Goal: Use online tool/utility

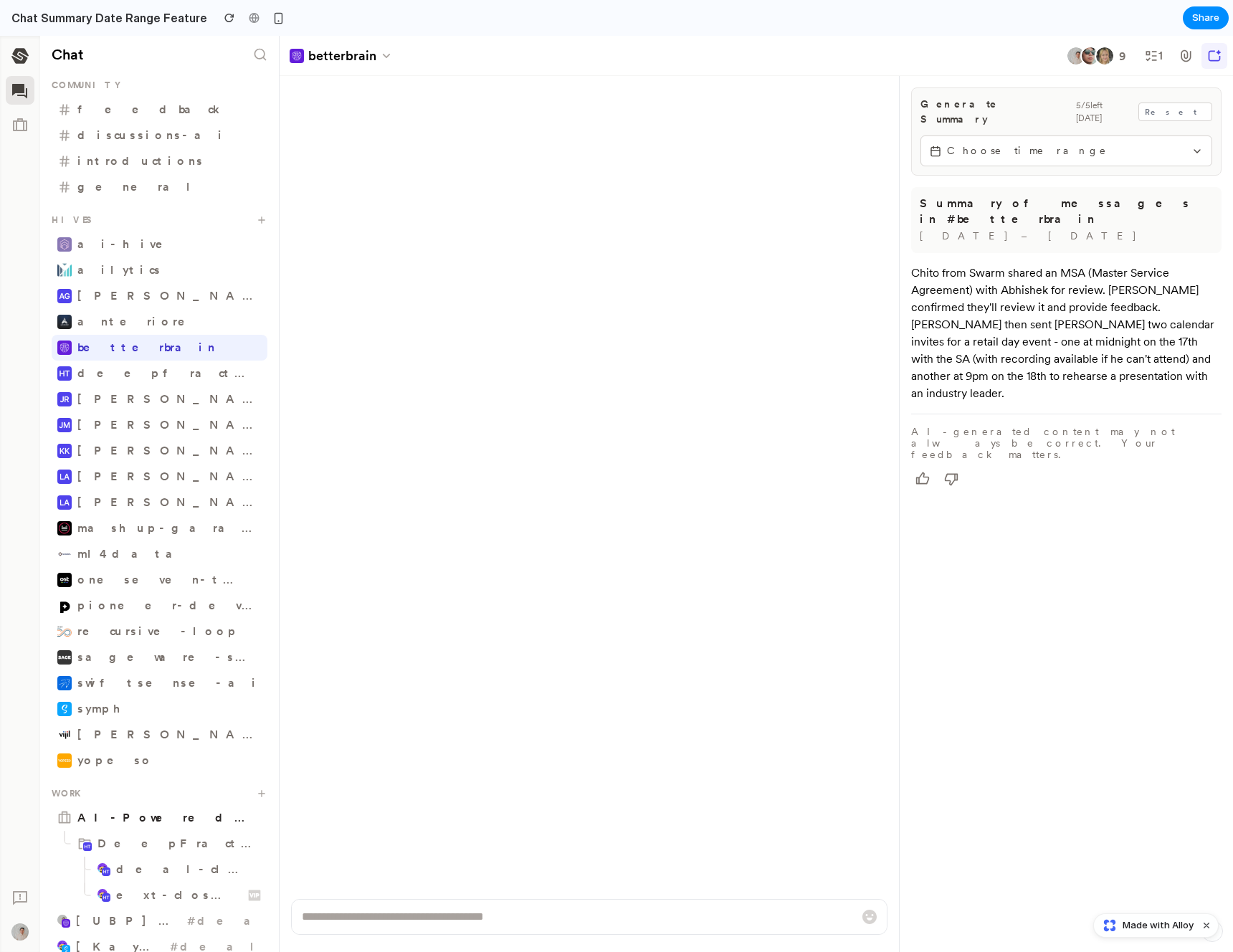
click at [1048, 143] on span "Choose time range" at bounding box center [1066, 151] width 238 height 15
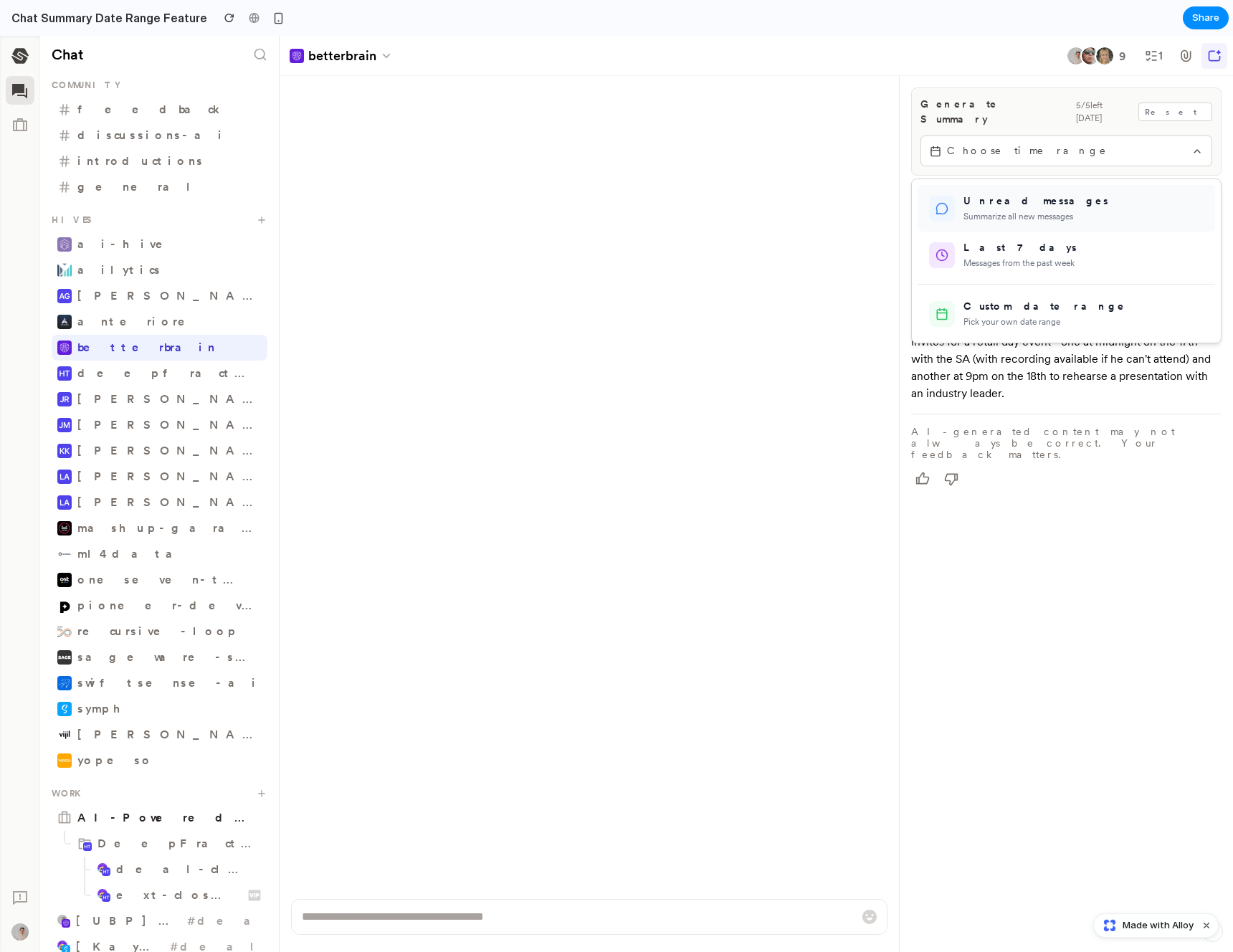
click at [1101, 210] on div "Summarize all new messages" at bounding box center [1083, 217] width 240 height 13
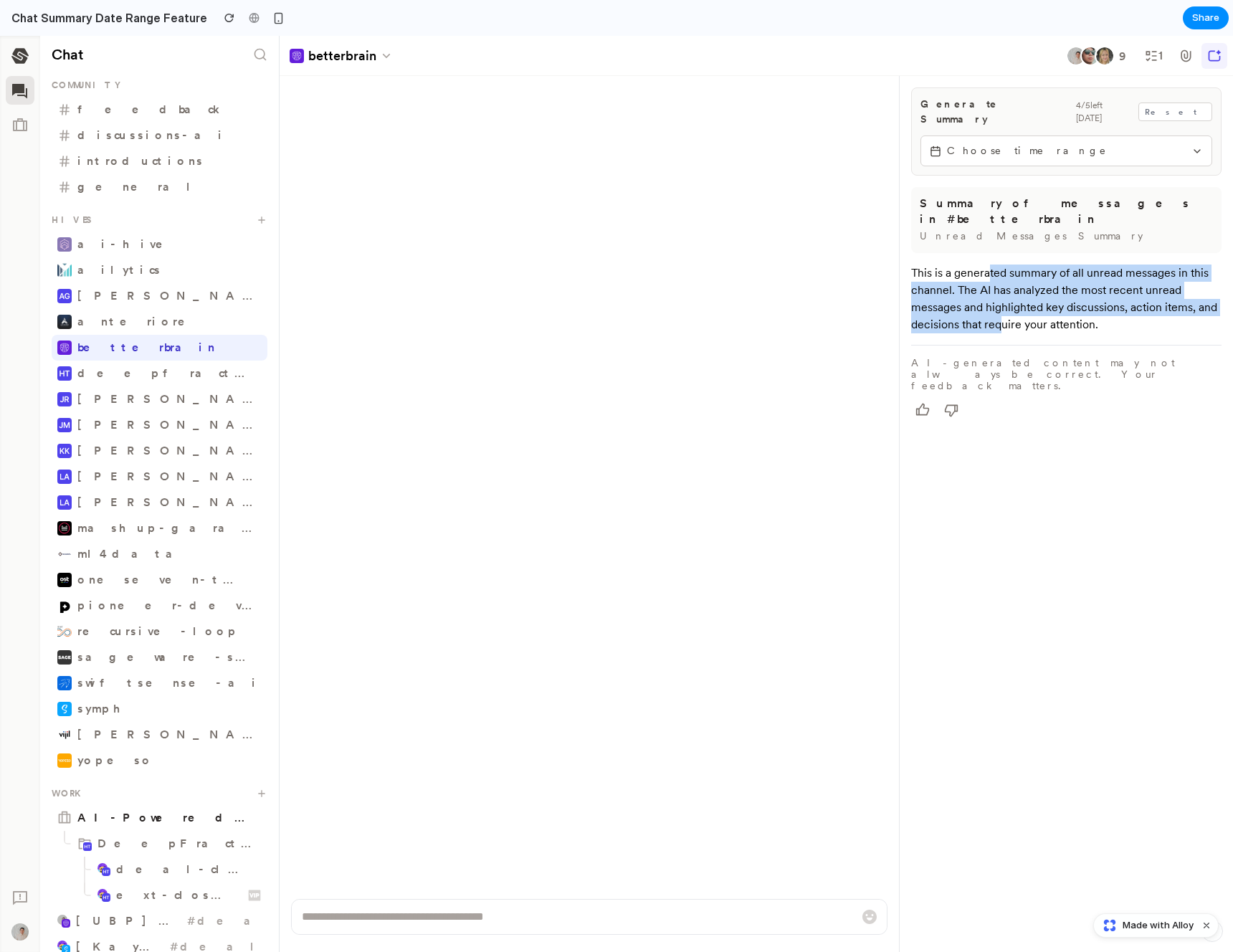
drag, startPoint x: 988, startPoint y: 247, endPoint x: 1032, endPoint y: 294, distance: 64.4
click at [1023, 294] on div "This is a generated summary of all unread messages in this channel. The AI has …" at bounding box center [1066, 299] width 311 height 69
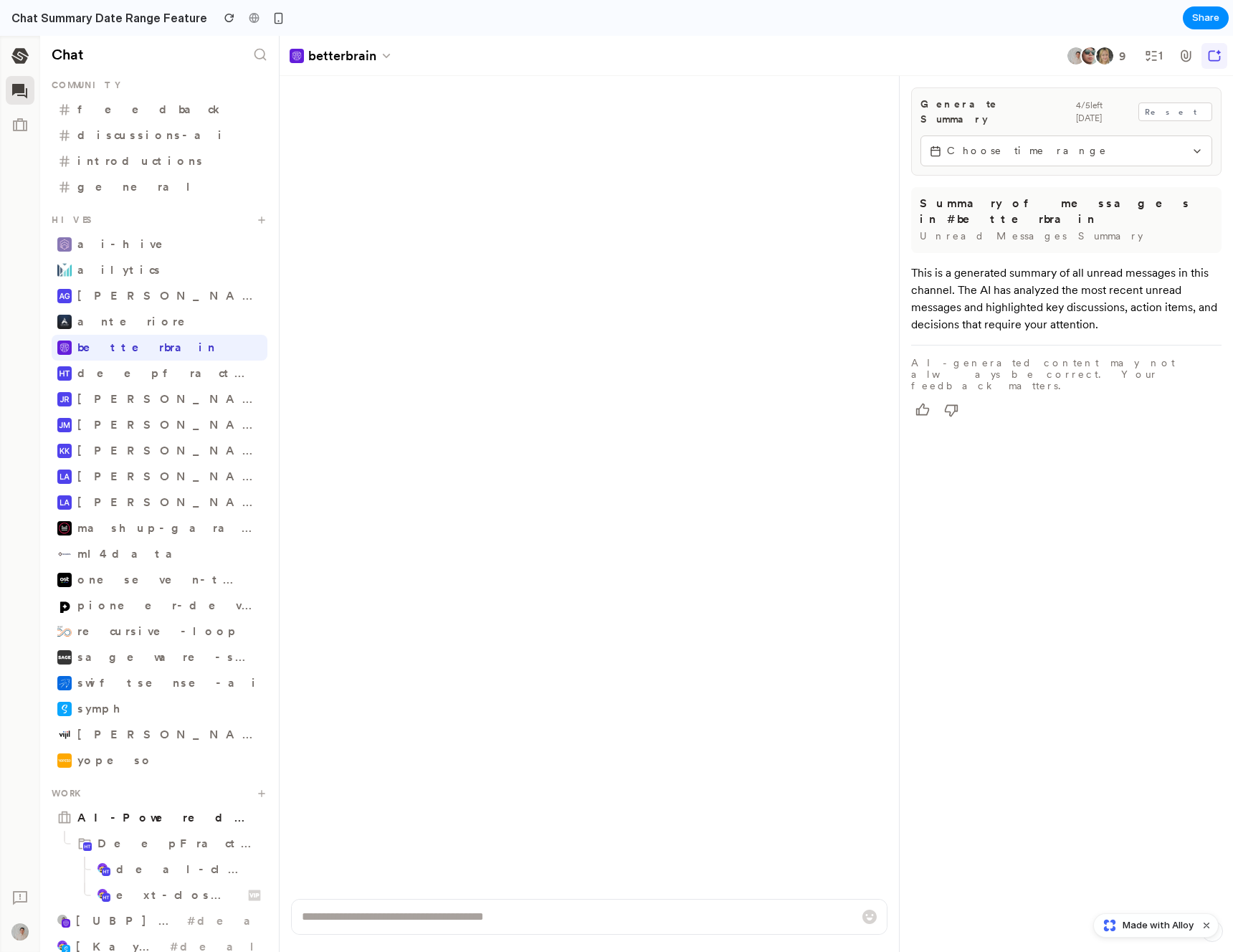
click at [1062, 295] on div "This is a generated summary of all unread messages in this channel. The AI has …" at bounding box center [1066, 299] width 311 height 69
drag, startPoint x: 941, startPoint y: 278, endPoint x: 1144, endPoint y: 287, distance: 203.2
click at [1124, 287] on div "Generate Summary 4 / 5 left [DATE] Reset Choose time range Summary of messages …" at bounding box center [1066, 254] width 333 height 358
click at [1149, 287] on div "This is a generated summary of all unread messages in this channel. The AI has …" at bounding box center [1066, 299] width 311 height 69
drag, startPoint x: 1059, startPoint y: 299, endPoint x: 932, endPoint y: 299, distance: 127.0
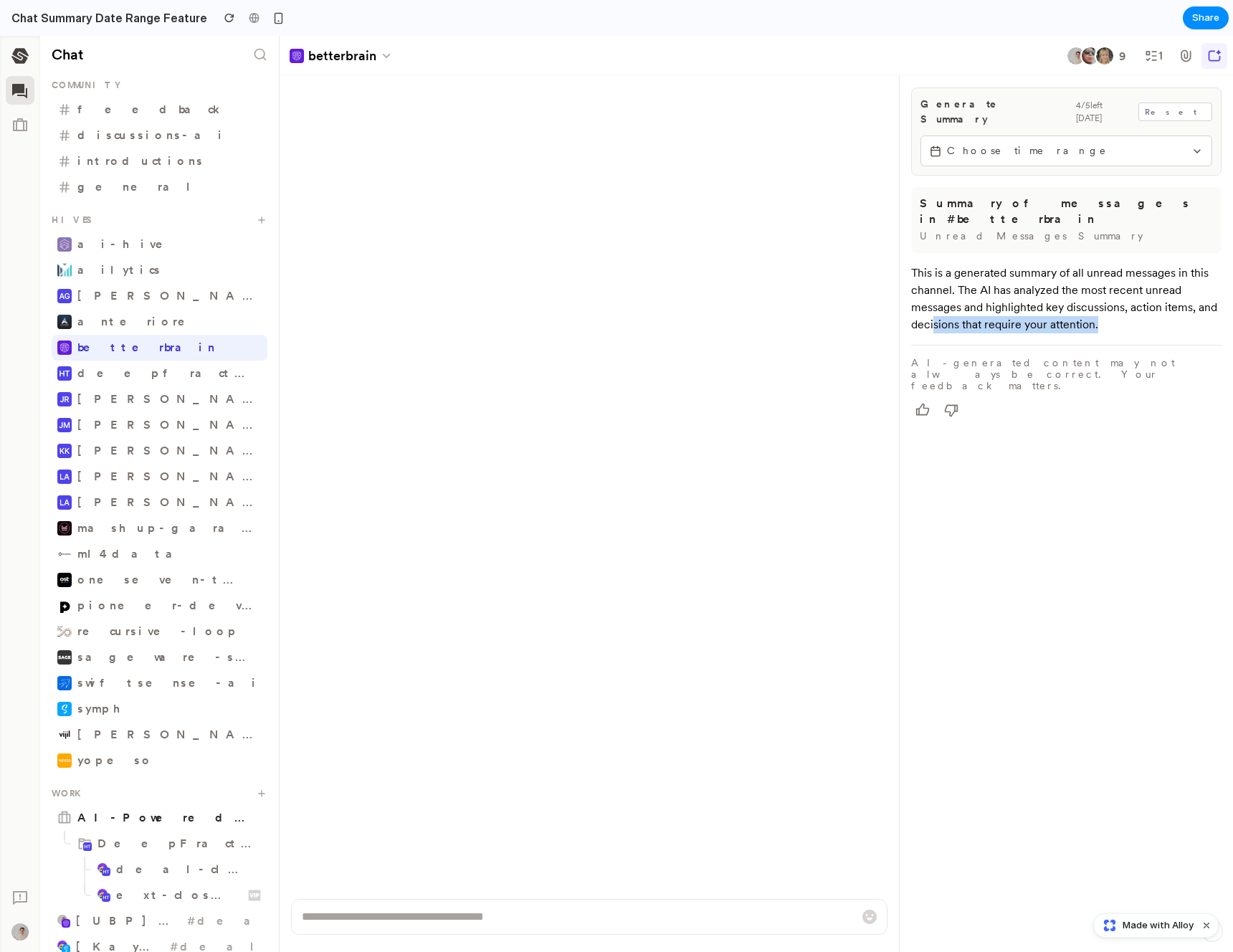
click at [932, 299] on div "This is a generated summary of all unread messages in this channel. The AI has …" at bounding box center [1066, 299] width 311 height 69
click at [1000, 290] on div "This is a generated summary of all unread messages in this channel. The AI has …" at bounding box center [1066, 299] width 311 height 69
click at [1055, 143] on span "Choose time range" at bounding box center [1066, 151] width 238 height 15
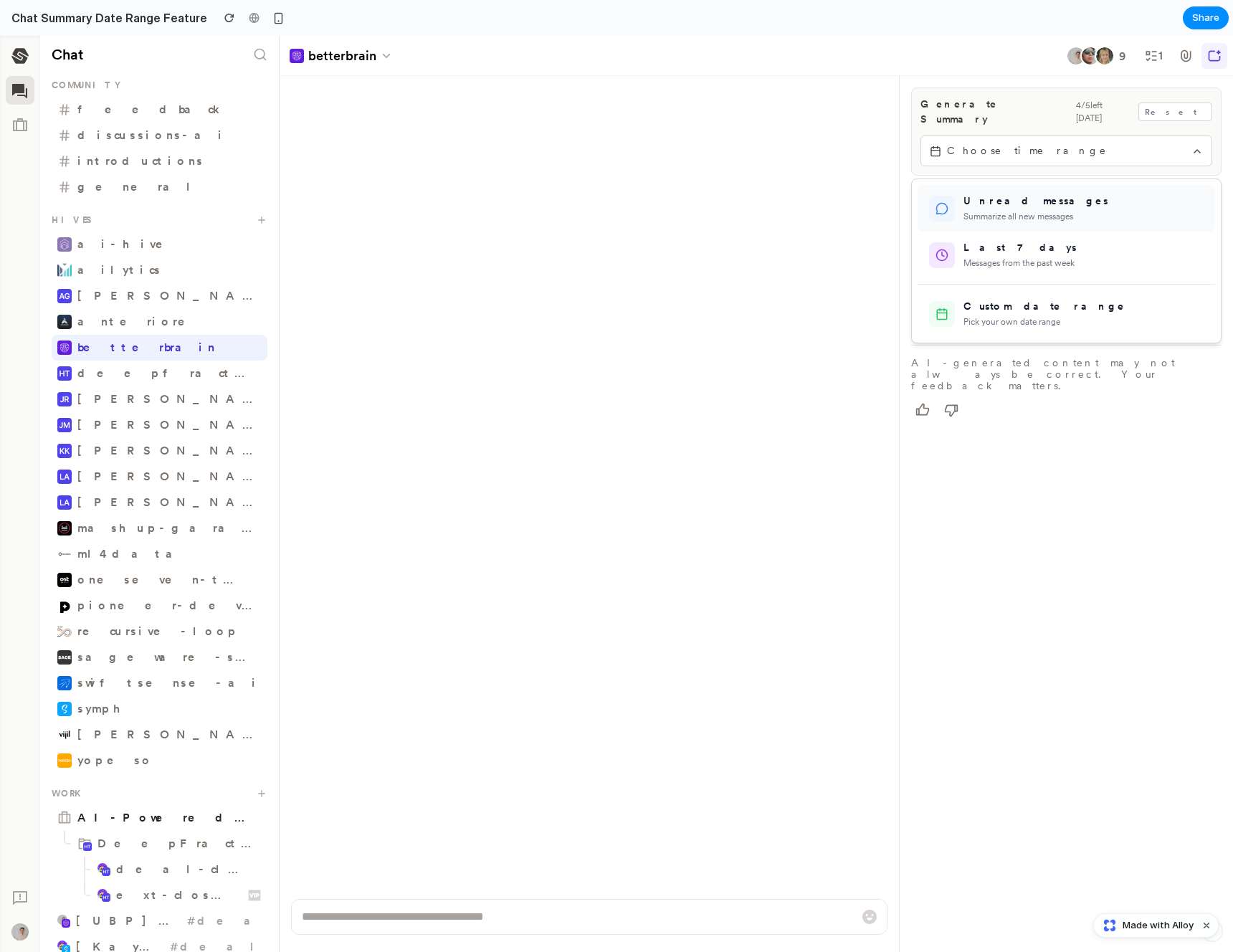
click at [1032, 210] on div "Summarize all new messages" at bounding box center [1083, 217] width 240 height 13
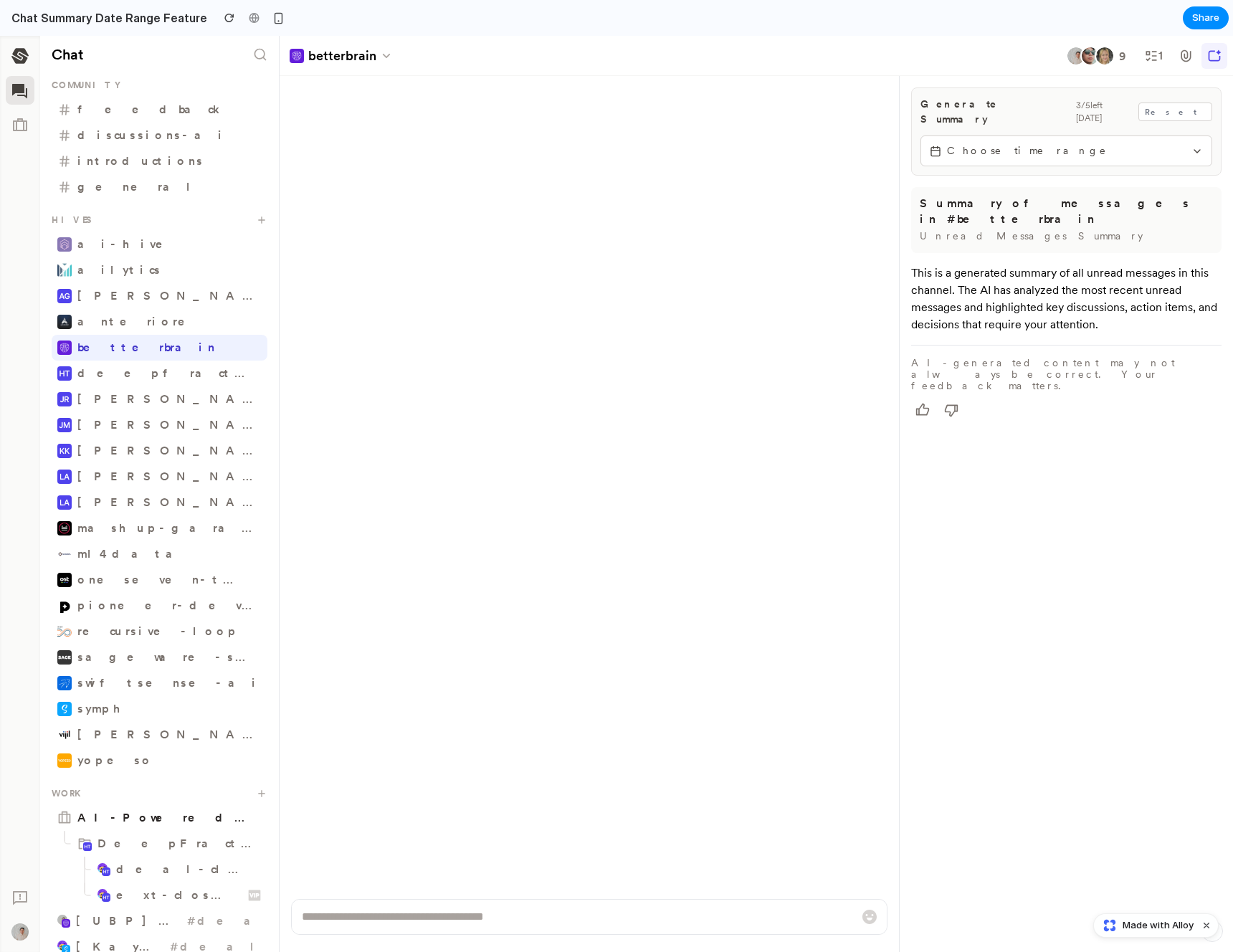
click at [1024, 148] on button "Choose time range" at bounding box center [1066, 151] width 292 height 31
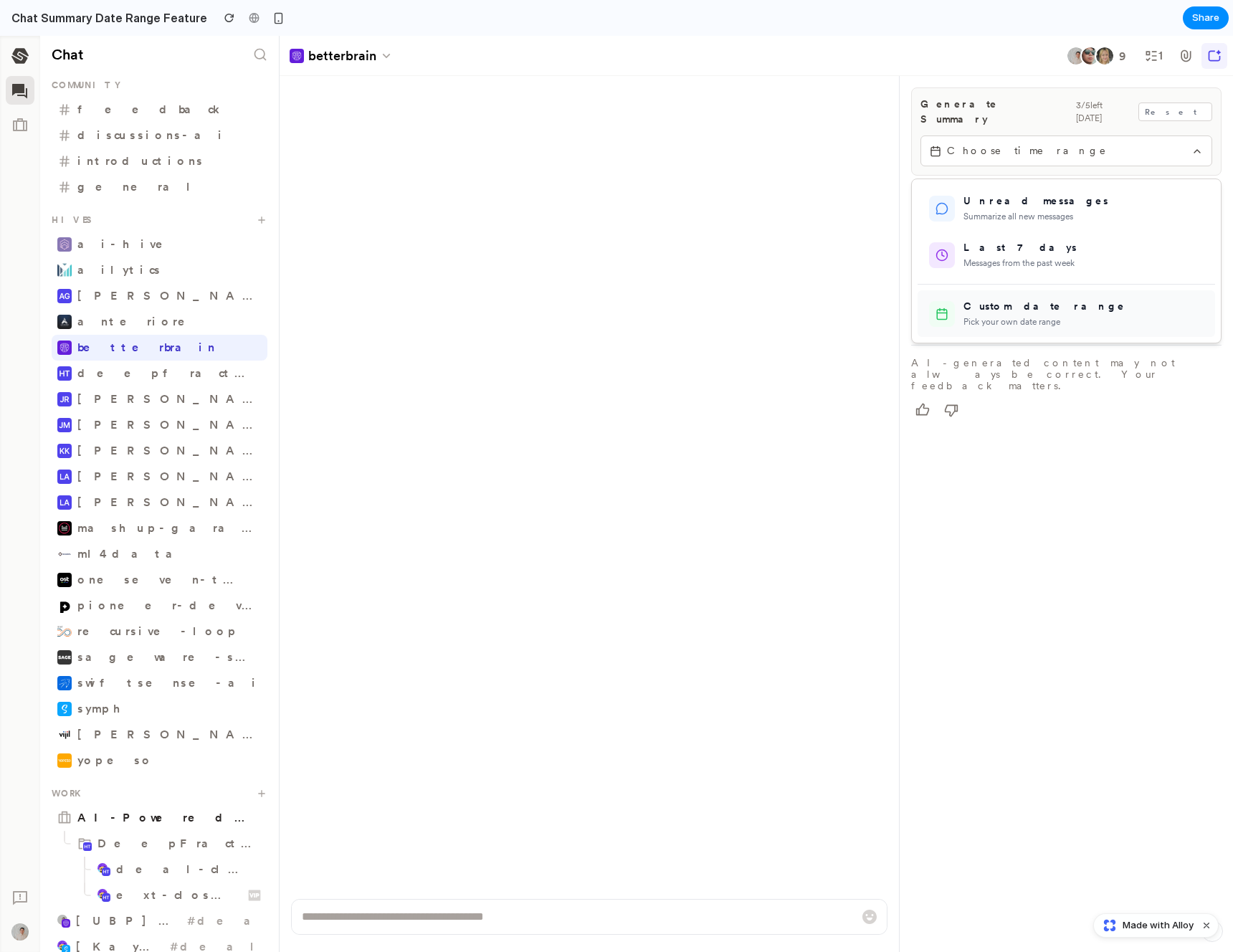
click at [1036, 315] on div "Pick your own date range" at bounding box center [1083, 321] width 240 height 13
click at [1109, 347] on polygon "Go to the Previous Month" at bounding box center [1110, 352] width 7 height 12
drag, startPoint x: 974, startPoint y: 436, endPoint x: 997, endPoint y: 439, distance: 23.2
click at [974, 436] on button "4" at bounding box center [976, 441] width 30 height 30
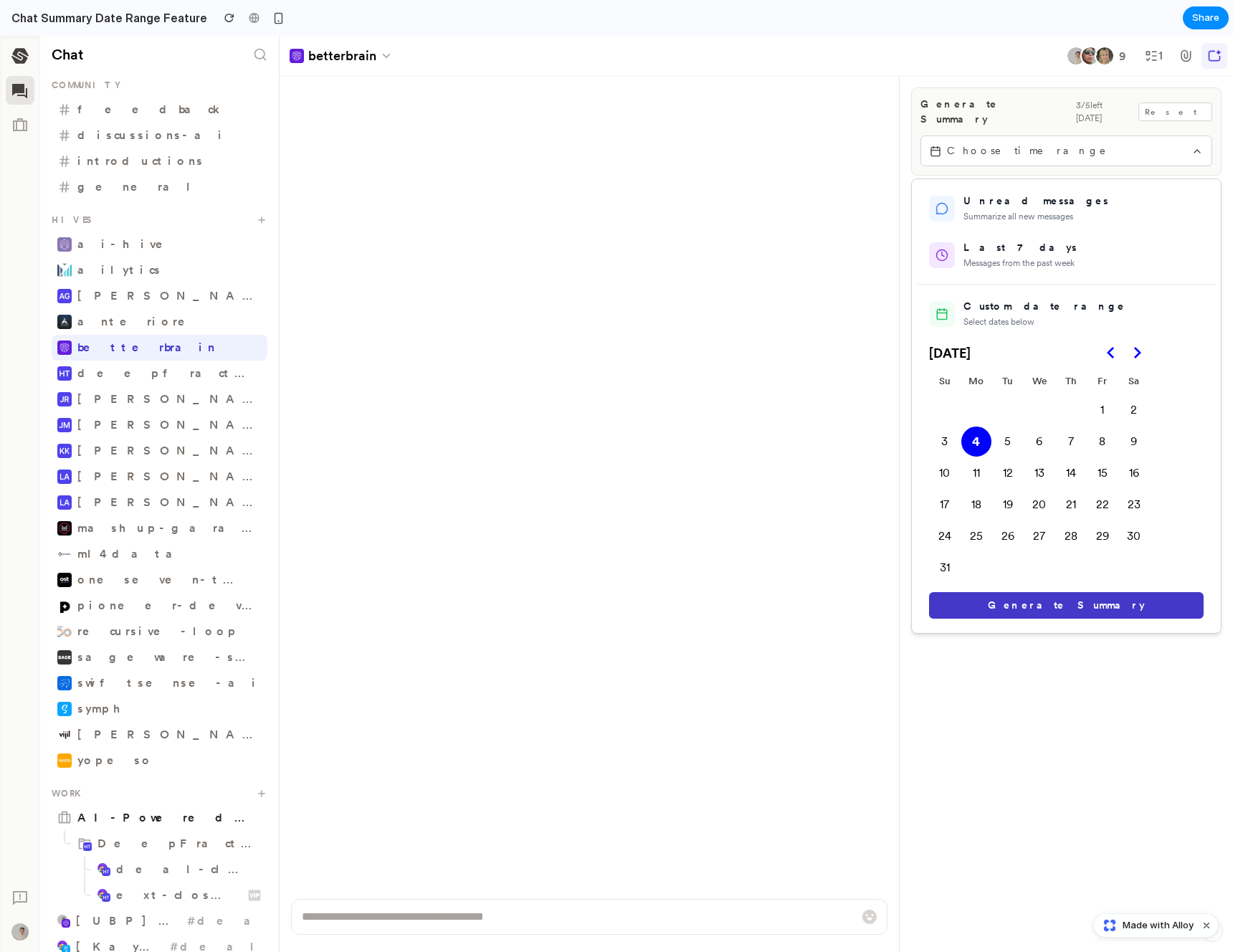
click at [1085, 531] on td "28" at bounding box center [1071, 536] width 32 height 32
click at [1101, 526] on button "29" at bounding box center [1102, 535] width 30 height 30
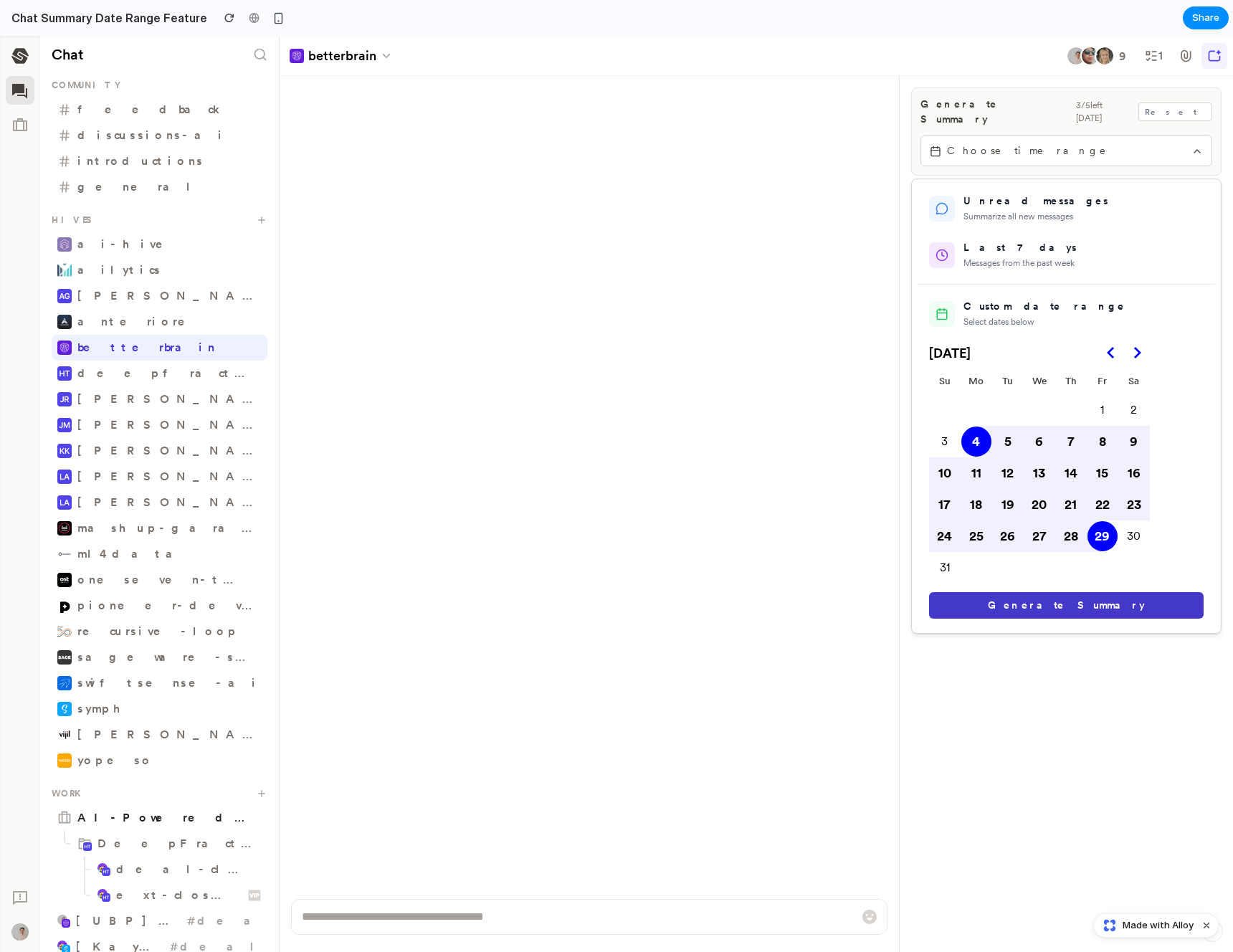
click at [1093, 601] on button "Generate Summary" at bounding box center [1066, 605] width 274 height 26
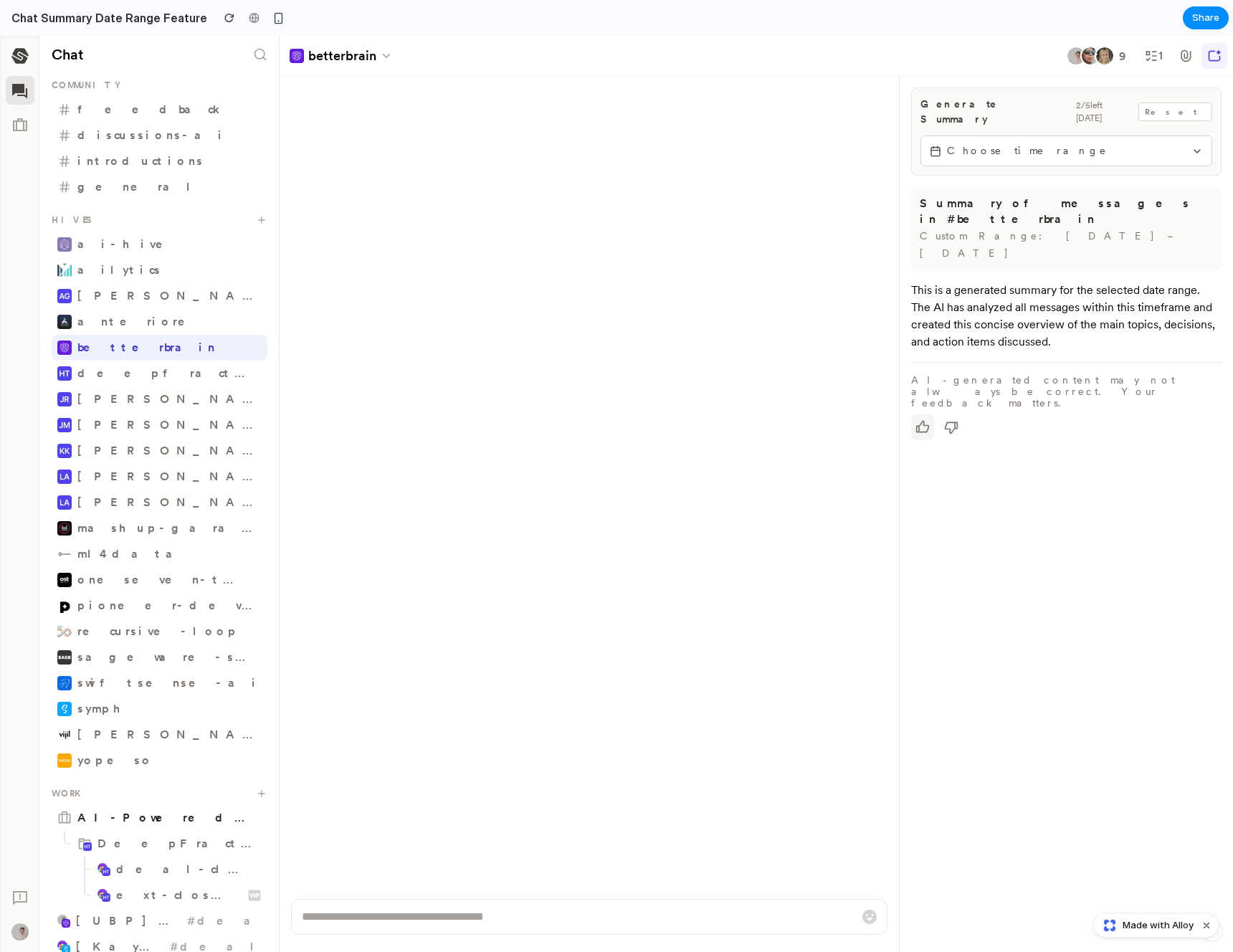
click at [924, 414] on button "button" at bounding box center [922, 427] width 23 height 26
click at [946, 420] on icon "button" at bounding box center [951, 427] width 14 height 14
click at [915, 420] on icon "button" at bounding box center [922, 427] width 14 height 14
click at [1020, 465] on div "Generate Summary 2 / 5 left [DATE] Reset Choose time range Summary of messages …" at bounding box center [1066, 533] width 333 height 916
click at [981, 135] on button "Choose time range" at bounding box center [1066, 151] width 292 height 31
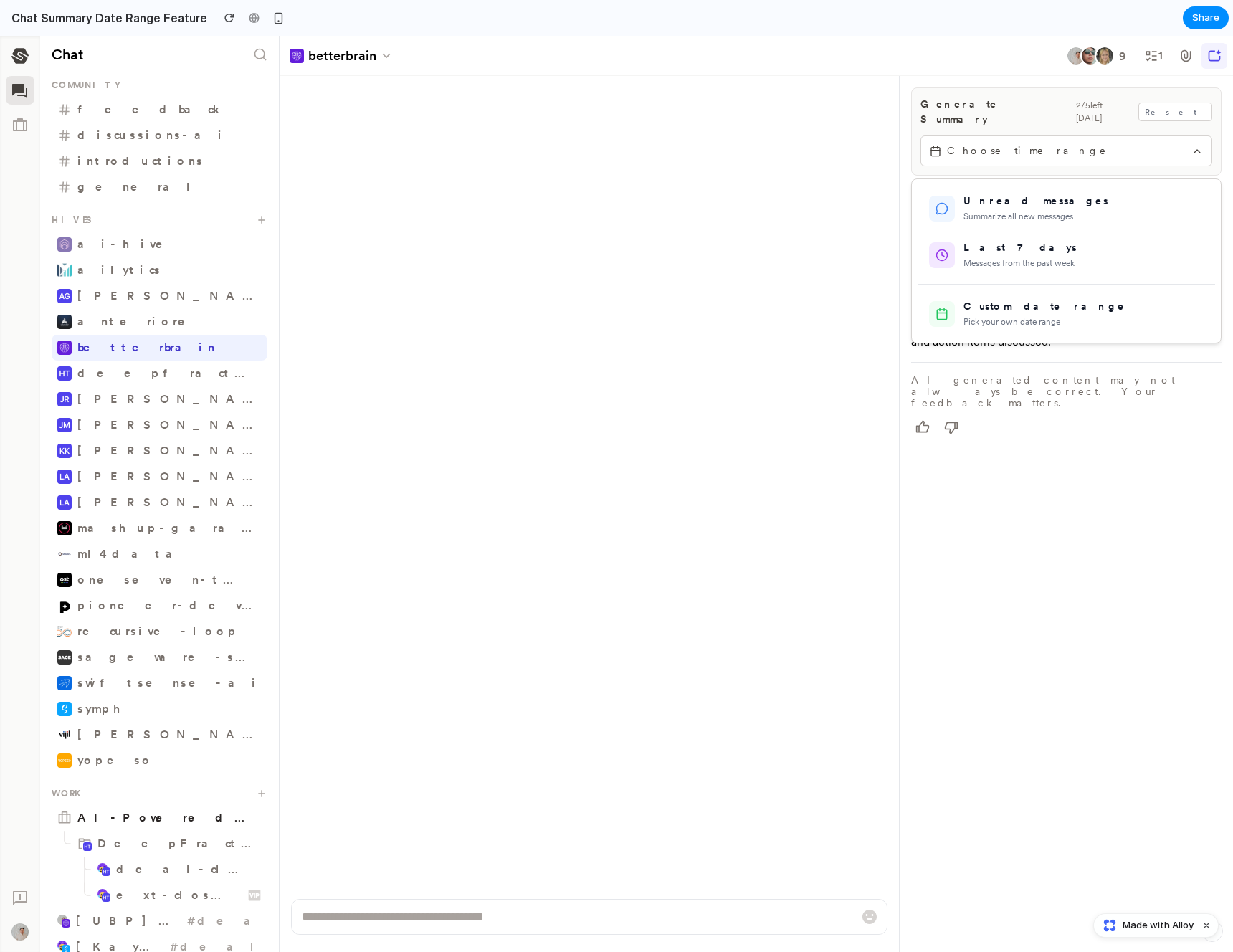
click at [986, 142] on div at bounding box center [616, 494] width 1233 height 916
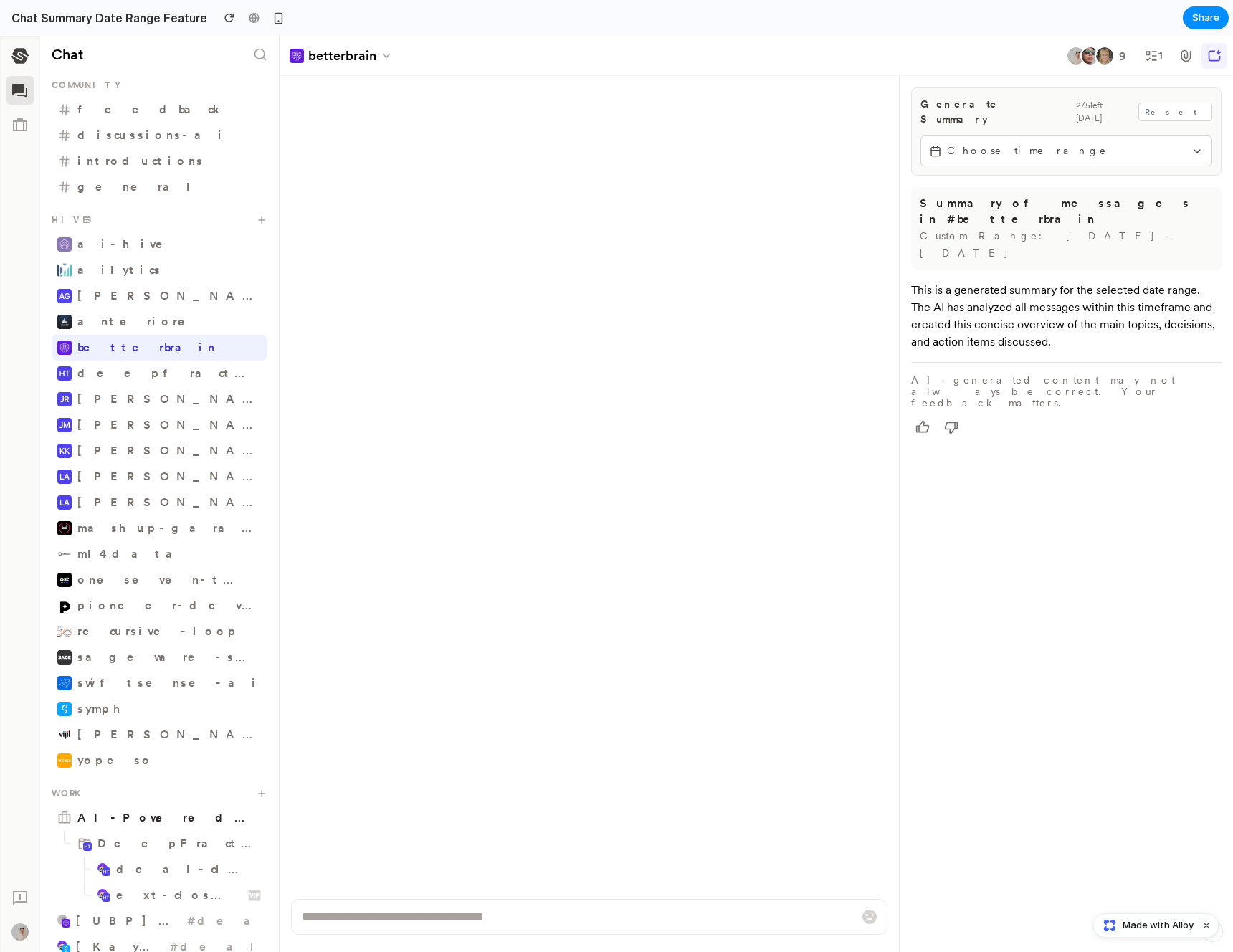
click at [1051, 410] on div "Generate Summary 2 / 5 left [DATE] Reset Choose time range Summary of messages …" at bounding box center [1066, 533] width 333 height 916
